Goal: Obtain resource: Download file/media

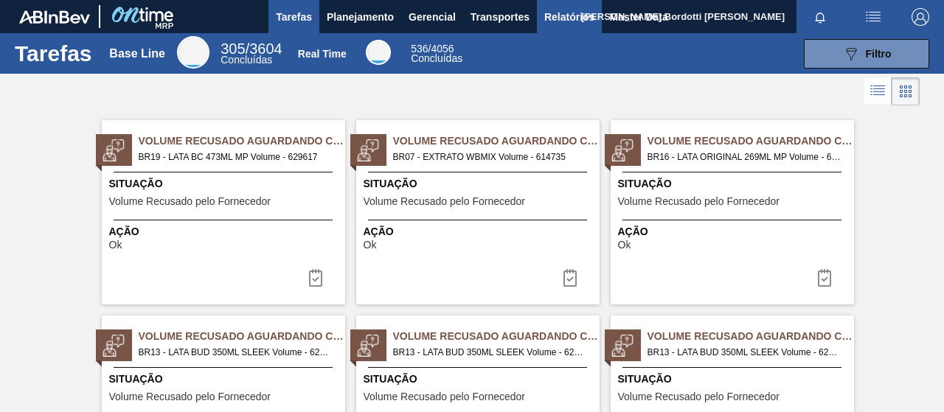
click at [564, 4] on button "Relatórios" at bounding box center [569, 16] width 65 height 33
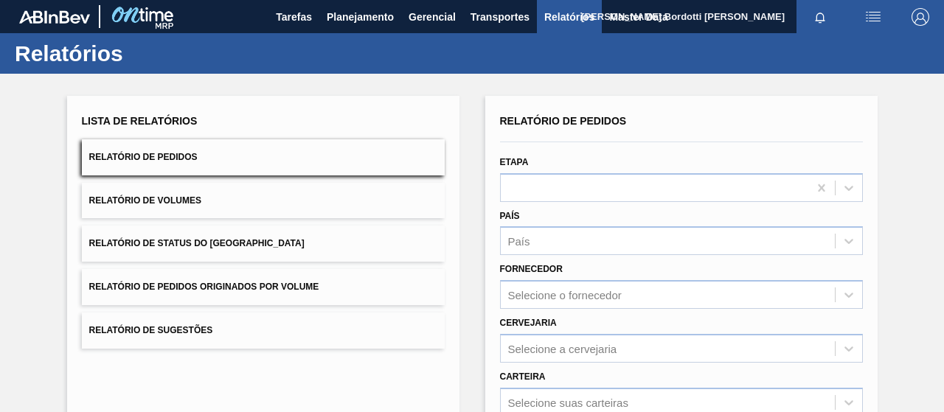
click at [210, 154] on button "Relatório de Pedidos" at bounding box center [263, 157] width 363 height 36
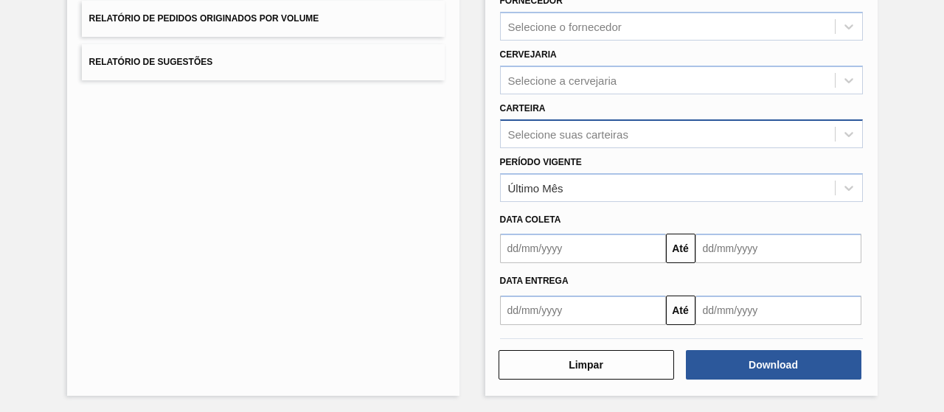
click at [575, 139] on div "Selecione suas carteiras" at bounding box center [668, 133] width 334 height 21
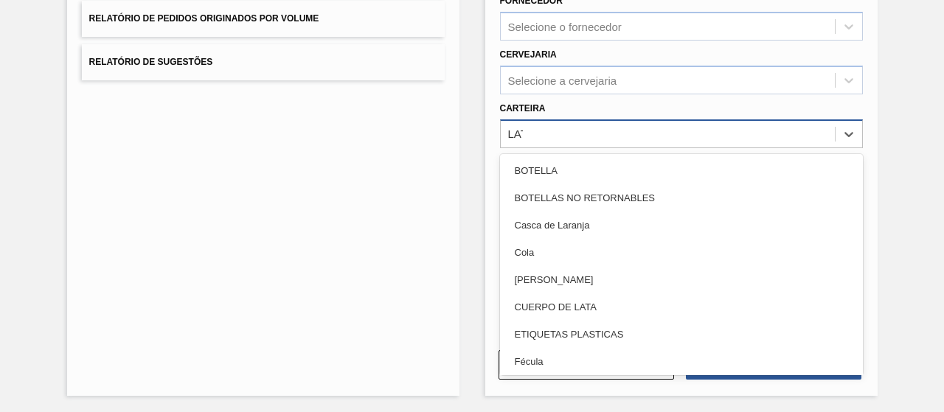
type input "LATA"
type input "Lata"
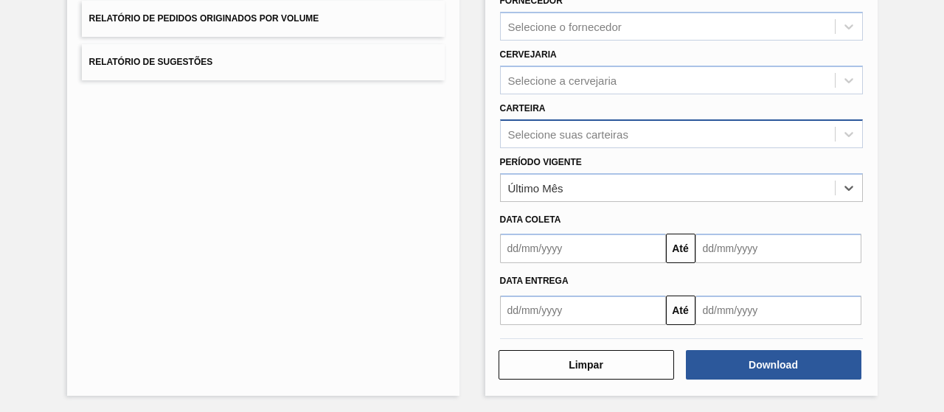
click at [575, 139] on div "Selecione suas carteiras" at bounding box center [668, 133] width 334 height 21
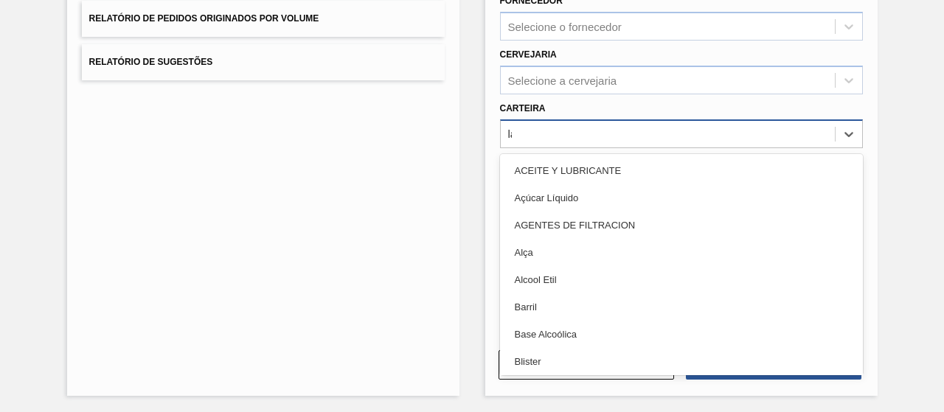
type input "lata"
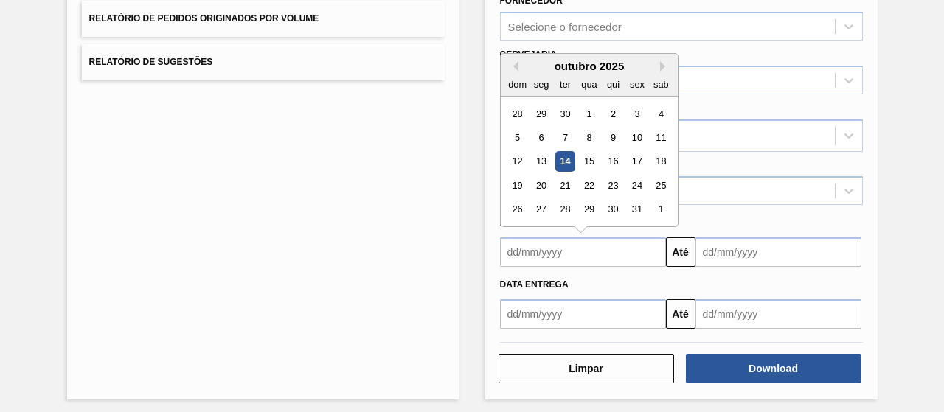
click at [583, 259] on input "text" at bounding box center [583, 251] width 166 height 29
click at [544, 158] on div "13" at bounding box center [541, 162] width 20 height 20
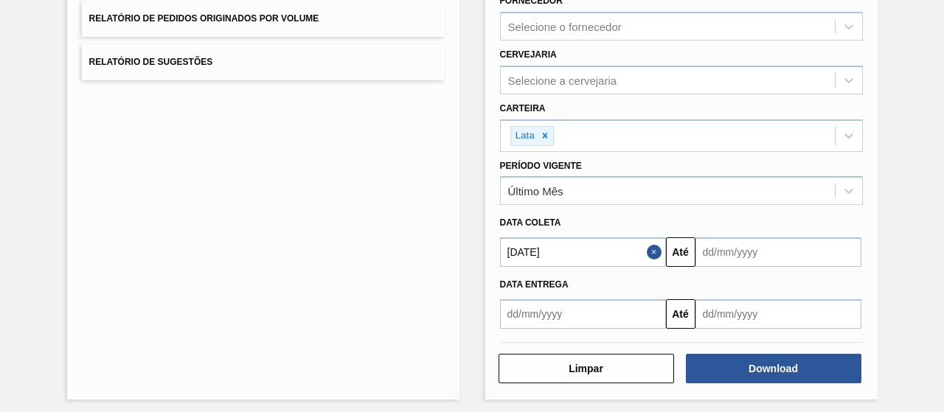
click at [599, 257] on input "[DATE]" at bounding box center [583, 251] width 166 height 29
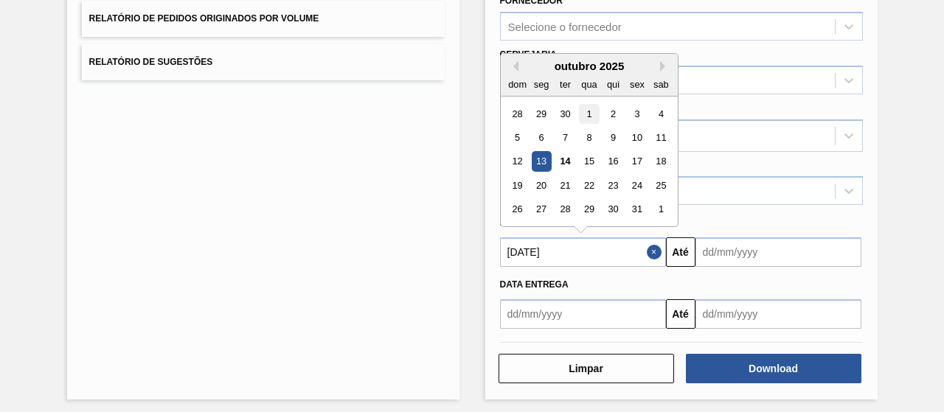
click at [589, 110] on div "1" at bounding box center [589, 114] width 20 height 20
type input "[DATE]"
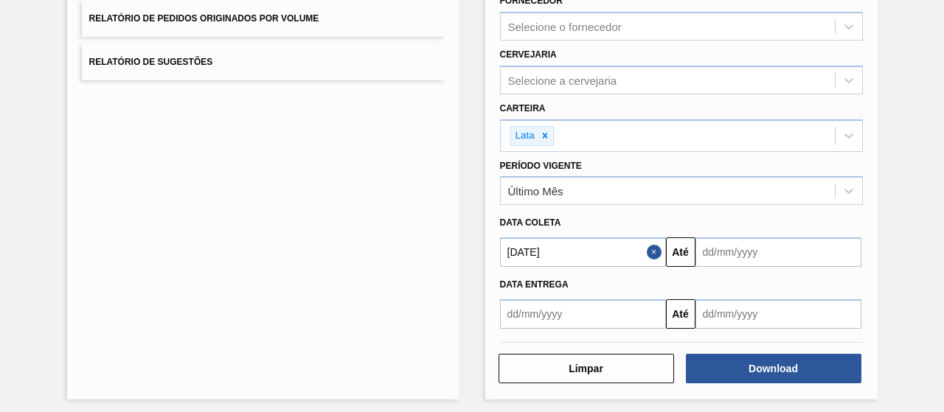
click at [716, 238] on input "text" at bounding box center [778, 251] width 166 height 29
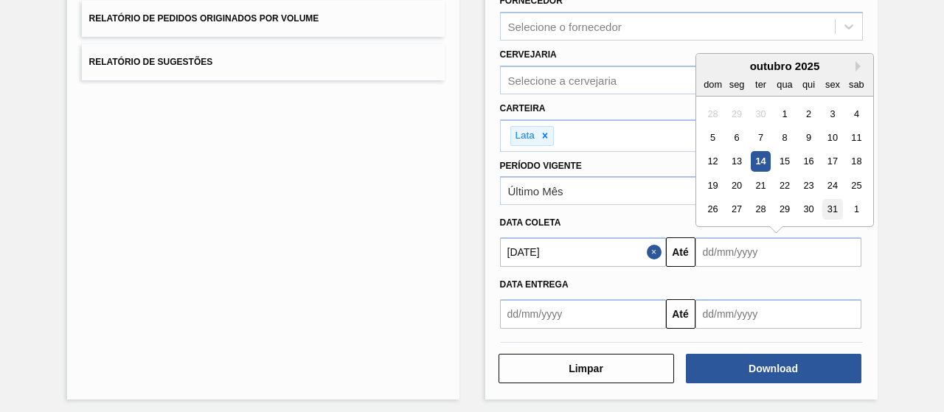
click at [829, 204] on div "31" at bounding box center [832, 210] width 20 height 20
type input "[DATE]"
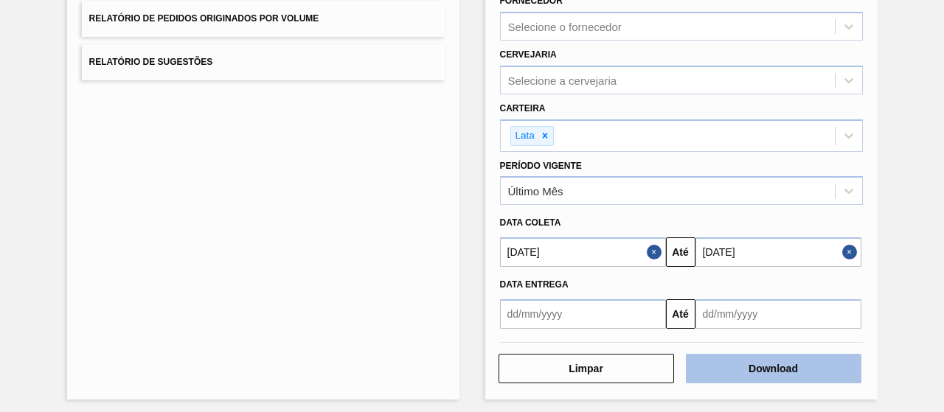
click at [726, 375] on button "Download" at bounding box center [773, 368] width 175 height 29
